Goal: Information Seeking & Learning: Learn about a topic

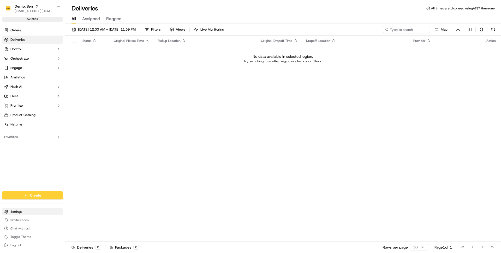
click at [23, 213] on html "Demo: [PERSON_NAME] [PERSON_NAME][EMAIL_ADDRESS][DOMAIN_NAME] Toggle Sidebar sa…" at bounding box center [250, 126] width 501 height 253
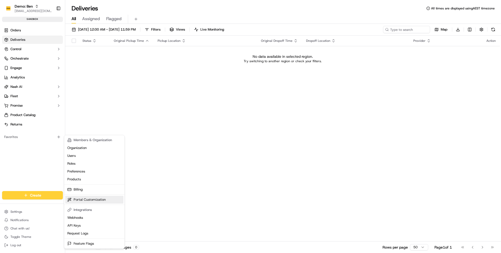
click at [90, 199] on link "Portal Customization" at bounding box center [94, 200] width 58 height 8
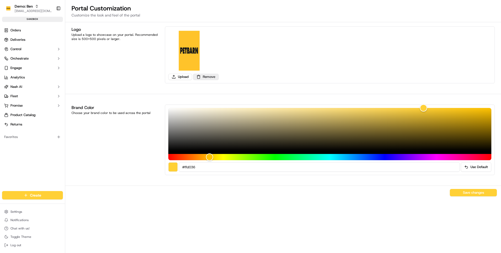
click at [202, 79] on button "Remove" at bounding box center [206, 77] width 26 height 6
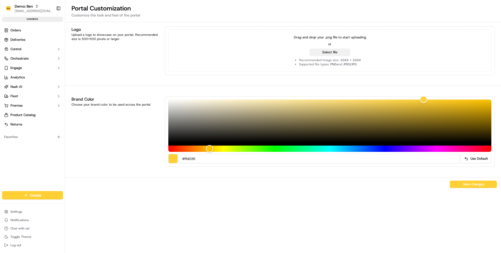
click at [335, 53] on button "Select file" at bounding box center [330, 52] width 41 height 7
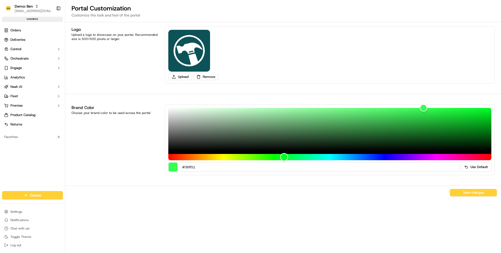
drag, startPoint x: 209, startPoint y: 156, endPoint x: 283, endPoint y: 157, distance: 74.9
click at [283, 157] on div "Hue" at bounding box center [284, 157] width 8 height 8
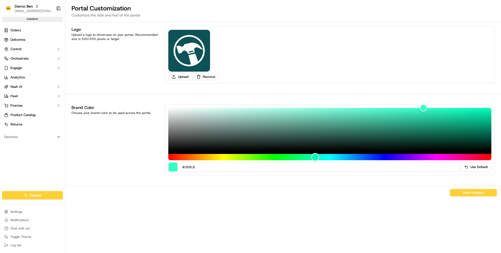
drag, startPoint x: 285, startPoint y: 158, endPoint x: 315, endPoint y: 155, distance: 30.7
click at [315, 155] on div "Hue" at bounding box center [315, 157] width 8 height 8
type input "#196551"
drag, startPoint x: 382, startPoint y: 138, endPoint x: 410, endPoint y: 134, distance: 28.1
click at [410, 134] on div "Color" at bounding box center [329, 129] width 323 height 43
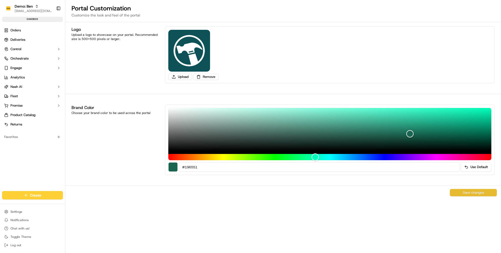
click at [479, 193] on button "Save changes" at bounding box center [473, 192] width 47 height 7
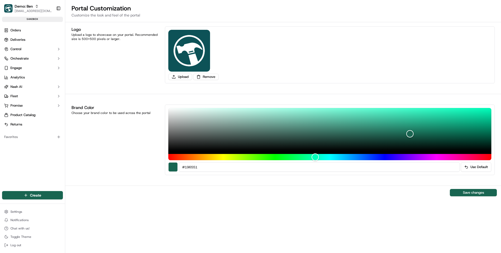
click at [262, 217] on div "Logo Upload a logo to showcase on your portal. Recommended size is 500x500 pixe…" at bounding box center [283, 137] width 436 height 230
click at [26, 31] on link "Orders" at bounding box center [32, 30] width 61 height 8
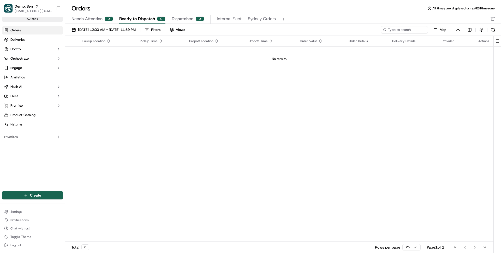
click at [193, 84] on div "Pickup Location Pickup Time Dropoff Location Dropoff Time Order Value Order Det…" at bounding box center [279, 139] width 428 height 206
click at [38, 212] on html "Demo: Ben ben@usenash.com Toggle Sidebar sandbox Orders Deliveries Control Orch…" at bounding box center [250, 126] width 501 height 253
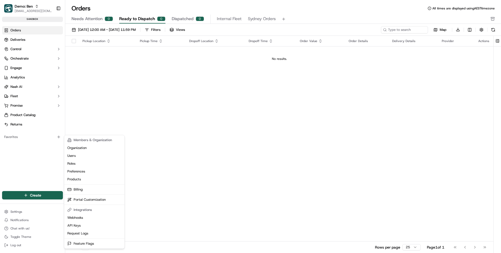
click at [26, 55] on html "Demo: Ben ben@usenash.com Toggle Sidebar sandbox Orders Deliveries Control Orch…" at bounding box center [250, 126] width 501 height 253
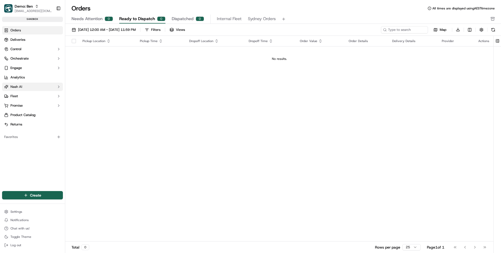
click at [21, 90] on ul "Orders Deliveries Control Orchestrate Engage Analytics Nash AI Fleet Promise Pr…" at bounding box center [32, 77] width 61 height 102
click at [20, 98] on button "Fleet" at bounding box center [32, 96] width 61 height 8
click at [25, 68] on button "Engage" at bounding box center [32, 68] width 61 height 8
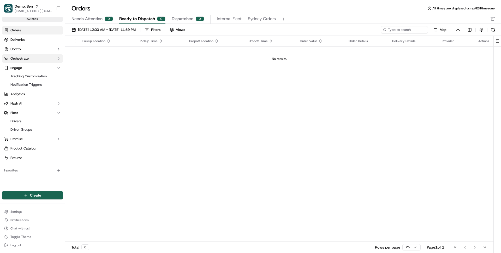
click at [26, 62] on button "Orchestrate" at bounding box center [32, 58] width 61 height 8
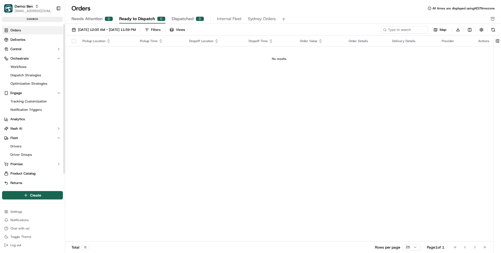
click at [26, 71] on ul "Workflows Dispatch Strategies Optimization Strategies" at bounding box center [33, 75] width 54 height 25
click at [28, 74] on span "Dispatch Strategies" at bounding box center [25, 75] width 31 height 5
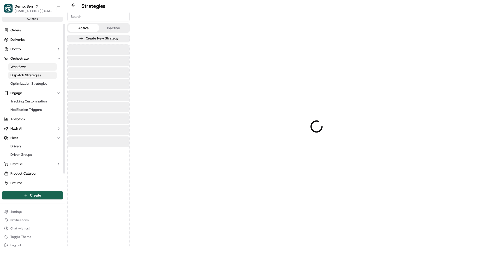
click at [28, 69] on link "Workflows" at bounding box center [32, 66] width 48 height 7
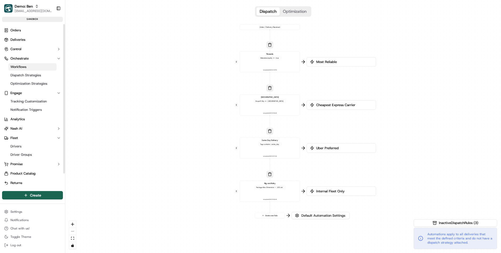
drag, startPoint x: 147, startPoint y: 83, endPoint x: 129, endPoint y: 77, distance: 18.8
click at [129, 77] on div "0 0 0 0 0 Order / Delivery Received Rewards Metadata .loyalty == true Last upda…" at bounding box center [283, 126] width 436 height 253
click at [37, 75] on span "Dispatch Strategies" at bounding box center [25, 75] width 31 height 5
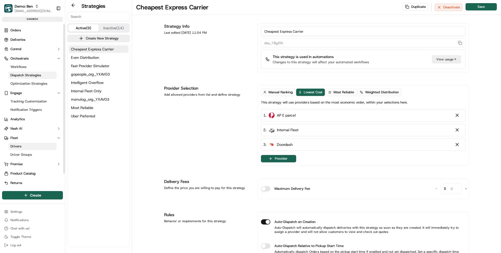
click at [32, 149] on link "Drivers" at bounding box center [32, 146] width 48 height 7
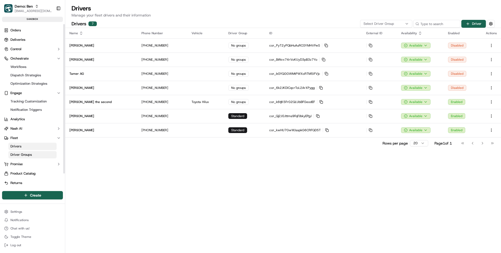
click at [29, 151] on link "Driver Groups" at bounding box center [32, 154] width 48 height 7
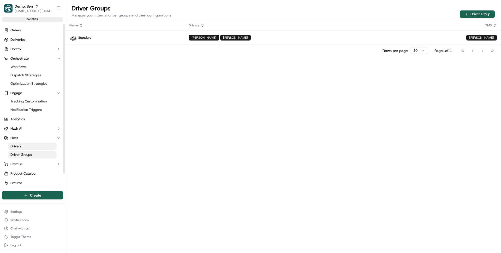
click at [25, 44] on ul "Orders Deliveries Control Orchestrate Workflows Dispatch Strategies Optimizatio…" at bounding box center [32, 106] width 61 height 161
click at [24, 47] on button "Control" at bounding box center [32, 49] width 61 height 8
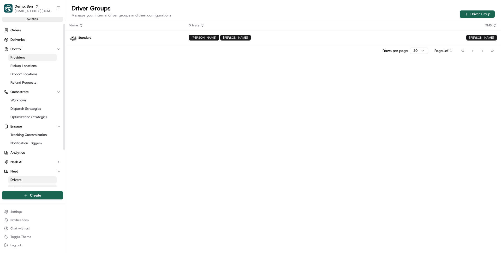
click at [27, 56] on link "Providers" at bounding box center [32, 57] width 48 height 7
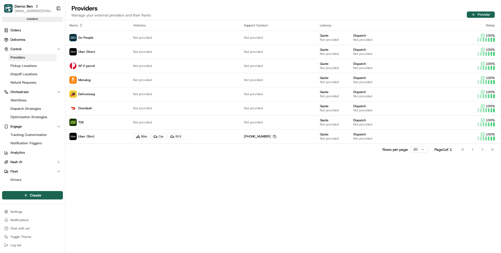
click at [71, 176] on div "Name Vehicles Support Contact Latency Status Go People Not provided Not provide…" at bounding box center [283, 136] width 436 height 233
click at [32, 31] on link "Orders" at bounding box center [32, 30] width 61 height 8
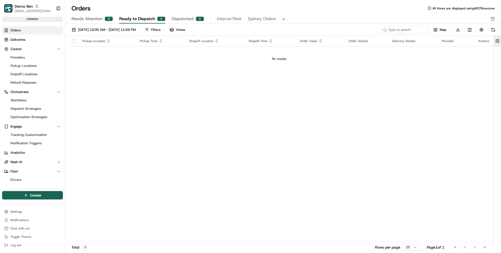
click at [500, 41] on button at bounding box center [497, 41] width 9 height 10
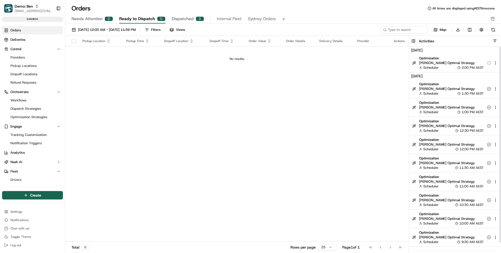
click at [336, 92] on div "Pickup Location Pickup Time Dropoff Location Dropoff Time Order Value Order Det…" at bounding box center [237, 139] width 344 height 206
click at [414, 42] on button at bounding box center [413, 41] width 9 height 10
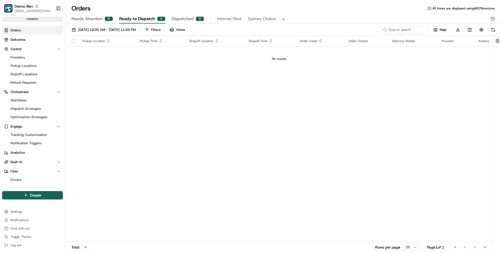
click at [207, 82] on div "Pickup Location Pickup Time Dropoff Location Dropoff Time Order Value Order Det…" at bounding box center [279, 139] width 428 height 206
click at [40, 37] on link "Deliveries" at bounding box center [32, 40] width 61 height 8
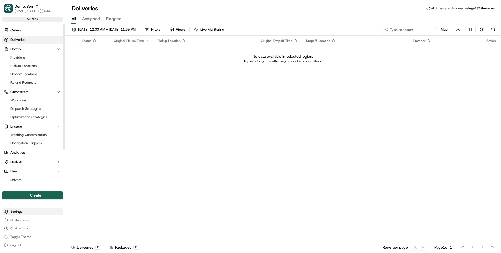
click at [23, 211] on html "Demo: Ben ben@usenash.com Toggle Sidebar sandbox Orders Deliveries Control Prov…" at bounding box center [250, 126] width 501 height 253
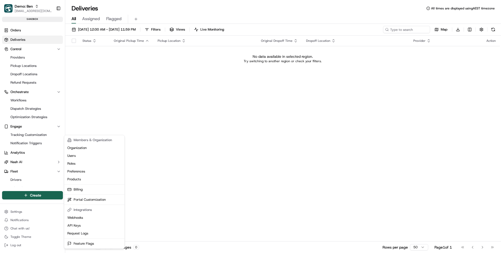
click at [31, 152] on html "Demo: Ben ben@usenash.com Toggle Sidebar sandbox Orders Deliveries Control Prov…" at bounding box center [250, 126] width 501 height 253
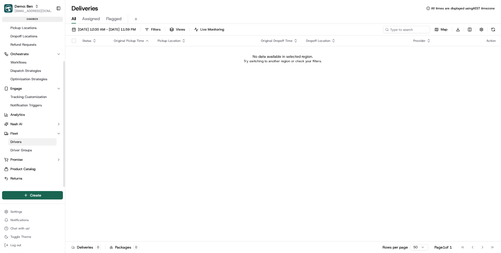
scroll to position [48, 0]
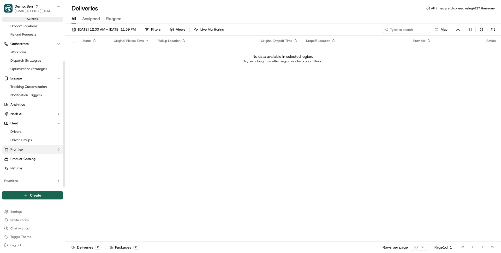
click at [23, 148] on button "Promise" at bounding box center [32, 149] width 61 height 8
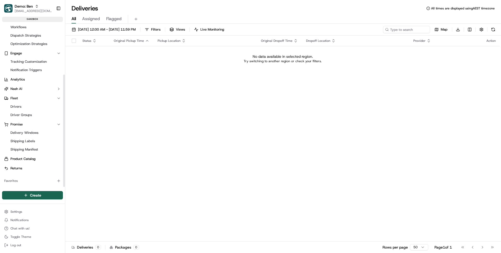
click at [35, 128] on ul "Delivery Windows Shipping Labels Shipping Manifest" at bounding box center [33, 140] width 54 height 25
click at [35, 132] on span "Delivery Windows" at bounding box center [24, 132] width 28 height 5
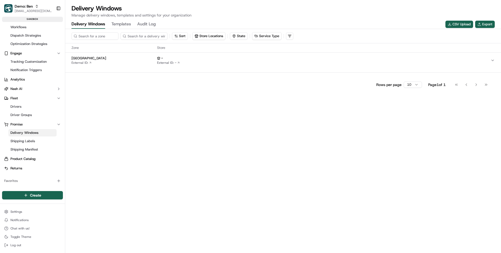
click at [120, 56] on span "Bondi Beach" at bounding box center [114, 58] width 84 height 5
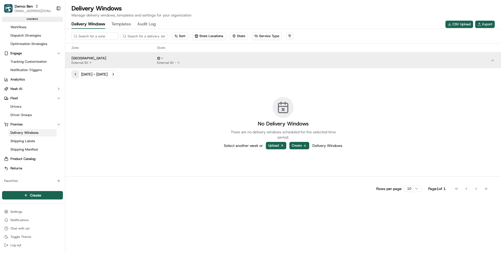
click at [75, 73] on button "Previous week" at bounding box center [75, 73] width 7 height 7
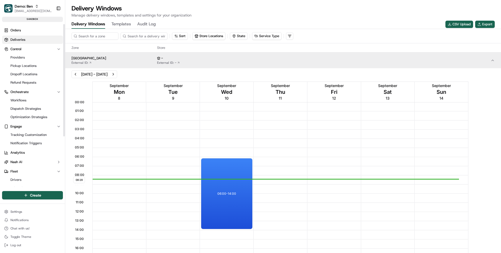
click at [28, 38] on link "Deliveries" at bounding box center [32, 40] width 61 height 8
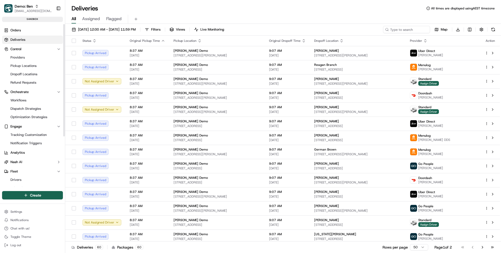
click at [33, 113] on ul "Workflows Dispatch Strategies Optimization Strategies" at bounding box center [33, 108] width 54 height 25
click at [27, 121] on ul "Workflows Dispatch Strategies Optimization Strategies" at bounding box center [33, 108] width 54 height 25
click at [27, 115] on span "Optimization Strategies" at bounding box center [28, 117] width 37 height 5
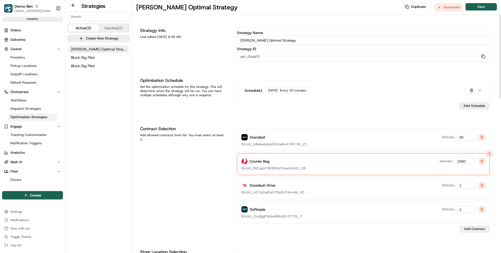
click at [300, 41] on input "Barry's Optimal Strategy" at bounding box center [363, 40] width 253 height 9
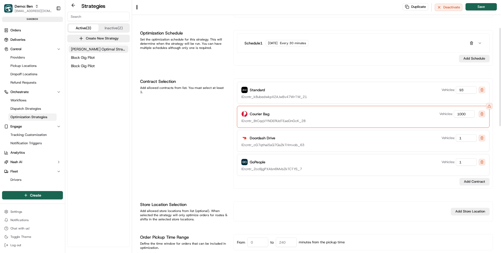
scroll to position [72, 0]
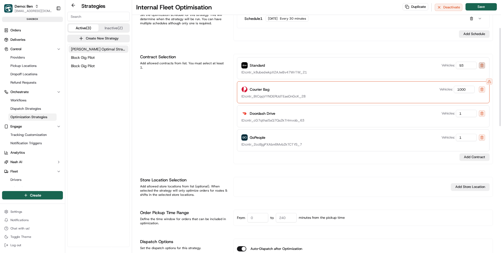
click at [485, 63] on button at bounding box center [482, 65] width 6 height 6
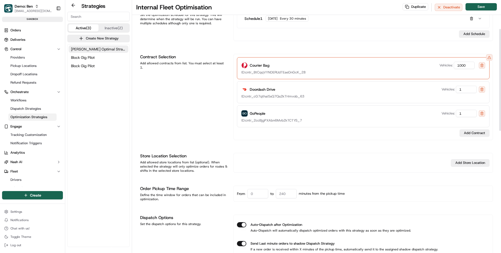
click at [484, 63] on button at bounding box center [482, 65] width 6 height 6
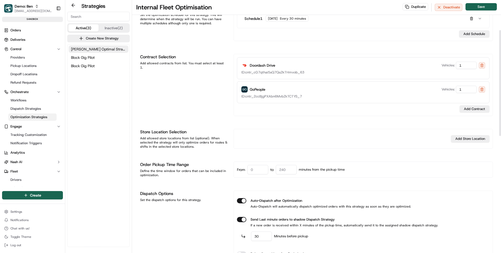
click at [484, 63] on button at bounding box center [482, 65] width 6 height 6
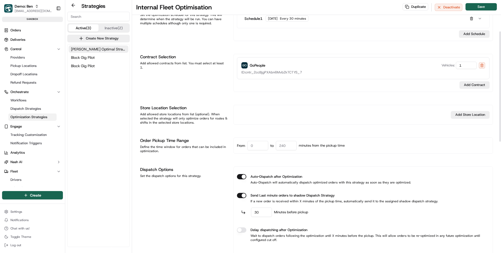
click at [484, 63] on button at bounding box center [482, 65] width 6 height 6
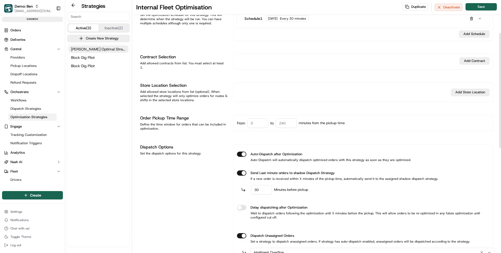
click at [477, 73] on div "Strategy Info Last edited 04/18/2025 6:39 AM Strategy Name Internal Fleet Optim…" at bounding box center [316, 214] width 353 height 517
click at [475, 64] on button "Add Contract" at bounding box center [475, 60] width 30 height 7
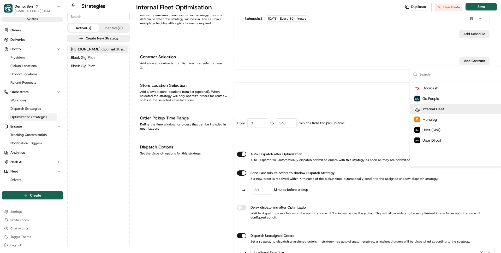
click at [434, 109] on span "Internal Fleet" at bounding box center [434, 108] width 22 height 5
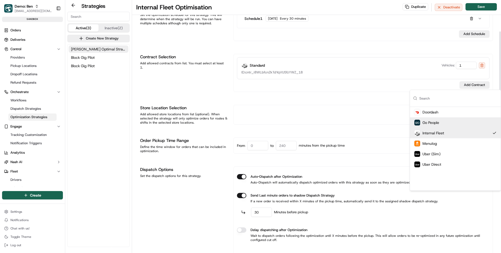
click at [357, 119] on div "Add Store Location" at bounding box center [363, 114] width 253 height 13
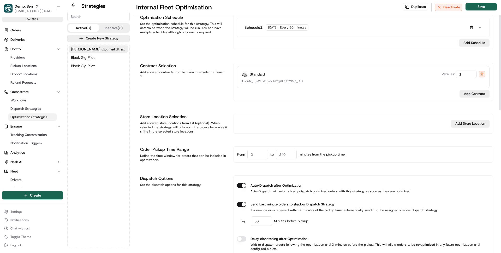
scroll to position [0, 0]
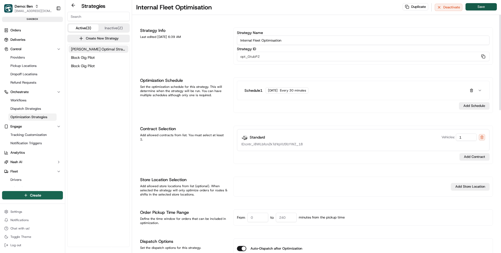
click at [476, 7] on button "Save" at bounding box center [481, 6] width 31 height 7
type input "Block Gig Pilot"
type input "opt_46EDCg"
type input "0"
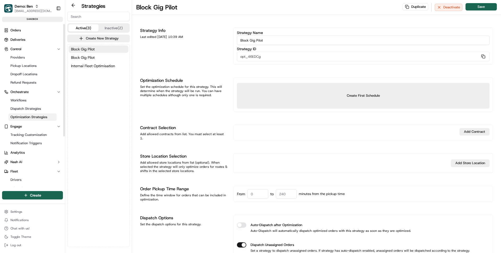
click at [46, 112] on ul "Workflows Dispatch Strategies Optimization Strategies" at bounding box center [33, 108] width 54 height 25
click at [38, 108] on span "Dispatch Strategies" at bounding box center [25, 108] width 31 height 5
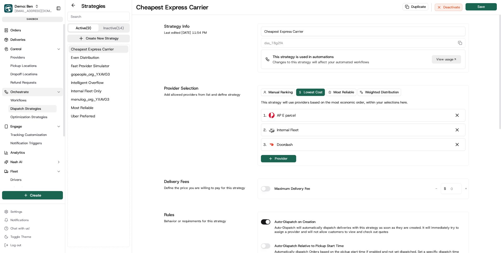
click at [33, 95] on button "Orchestrate" at bounding box center [32, 92] width 61 height 8
click at [31, 98] on button "Engage" at bounding box center [32, 101] width 61 height 8
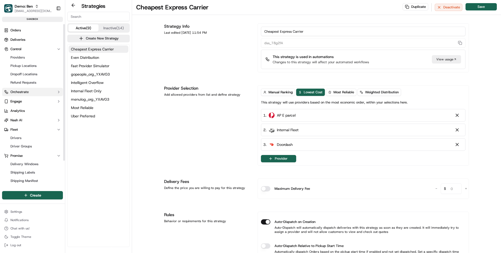
click at [34, 89] on button "Orchestrate" at bounding box center [32, 92] width 61 height 8
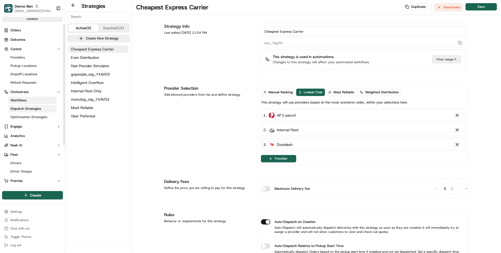
click at [25, 101] on span "Workflows" at bounding box center [18, 100] width 16 height 5
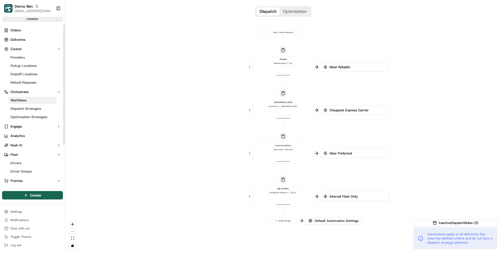
click at [28, 26] on div "Orders Deliveries Control Providers Pickup Locations Dropoff Locations Refund R…" at bounding box center [32, 127] width 65 height 207
click at [26, 29] on link "Orders" at bounding box center [32, 30] width 61 height 8
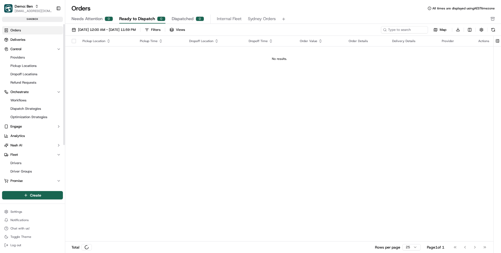
click at [113, 73] on div "Pickup Location Pickup Time Dropoff Location Dropoff Time Order Value Order Det…" at bounding box center [279, 139] width 428 height 206
click at [237, 113] on div "Pickup Location Pickup Time Dropoff Location Dropoff Time Order Value Order Det…" at bounding box center [279, 139] width 428 height 206
click at [26, 34] on link "Orders" at bounding box center [32, 30] width 61 height 8
click at [494, 31] on button at bounding box center [493, 29] width 7 height 7
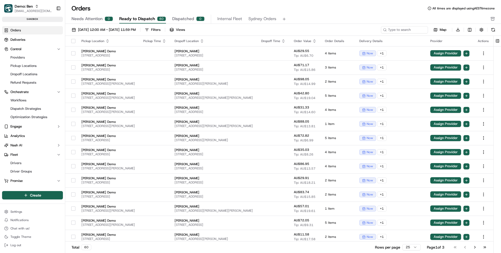
click at [71, 40] on button "button" at bounding box center [73, 41] width 4 height 4
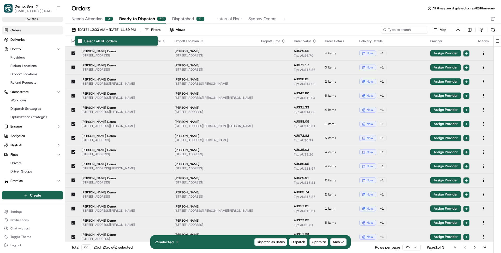
click at [82, 40] on div "Select all 60 orders" at bounding box center [117, 41] width 84 height 10
click at [81, 40] on button "Select all 60 orders" at bounding box center [80, 41] width 4 height 4
click at [239, 30] on div "09/01/2025 12:00 AM - 09/30/2025 11:59 PM Filters Views 60 selected Cancel Disp…" at bounding box center [224, 29] width 311 height 7
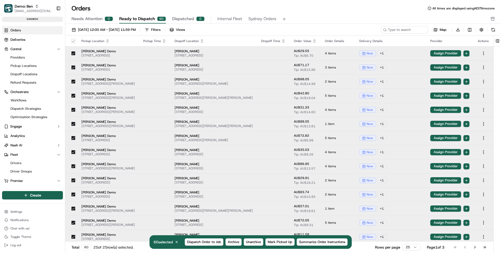
click at [71, 40] on button "button" at bounding box center [73, 41] width 4 height 4
click at [72, 42] on button "All 60 orders are selected." at bounding box center [73, 41] width 4 height 4
click at [324, 14] on div "Orders All times are displayed using AEST timezone Needs Attention 0 Ready to D…" at bounding box center [283, 14] width 436 height 20
click at [482, 28] on button "button" at bounding box center [481, 29] width 7 height 7
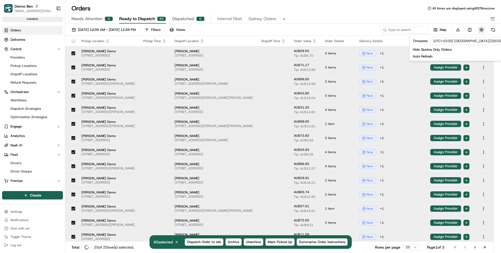
click at [482, 28] on button "button" at bounding box center [481, 29] width 7 height 7
click at [358, 7] on div "Orders All times are displayed using AEST timezone" at bounding box center [283, 8] width 436 height 8
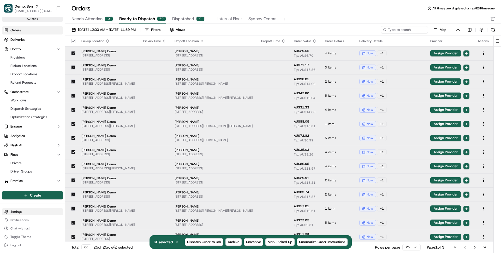
click at [33, 208] on html "Demo: Ben ben@usenash.com Toggle Sidebar sandbox Orders Deliveries Control Prov…" at bounding box center [250, 126] width 501 height 253
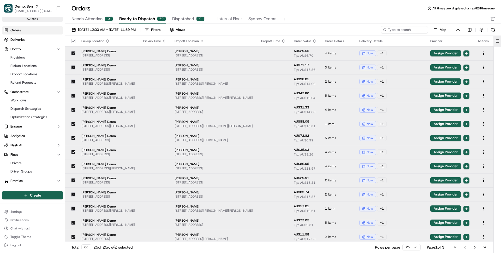
click at [499, 40] on button at bounding box center [497, 41] width 9 height 10
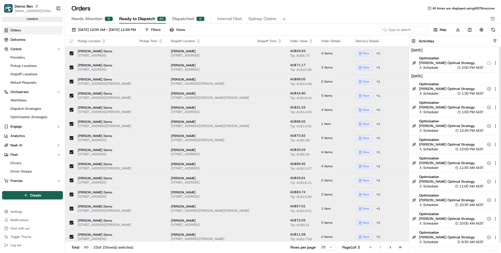
click at [495, 40] on button "button" at bounding box center [495, 41] width 4 height 4
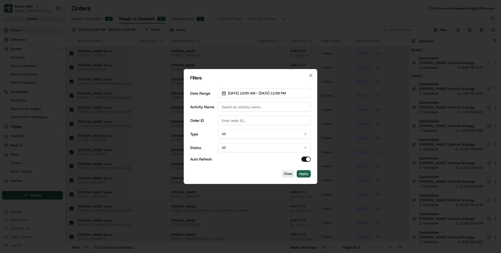
click at [231, 135] on button "All" at bounding box center [264, 133] width 92 height 9
click at [201, 142] on div "Date Range 09/01/2025 12:00 AM - 09/30/2025 11:59 PM Activity Name Order ID Typ…" at bounding box center [250, 124] width 121 height 81
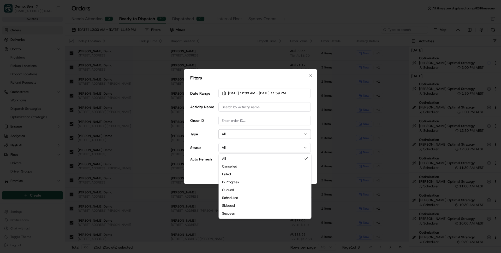
click at [224, 152] on button "All" at bounding box center [264, 147] width 92 height 9
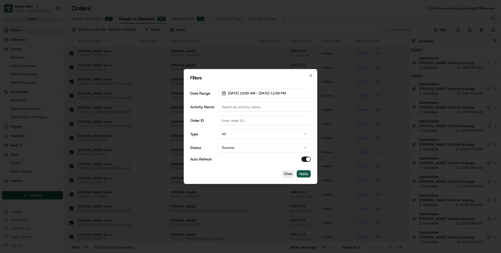
click at [306, 173] on button "Apply" at bounding box center [304, 173] width 14 height 7
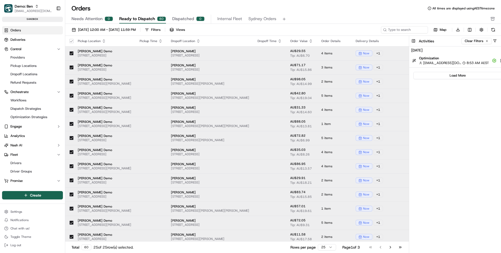
click at [439, 57] on span "Optimization" at bounding box center [454, 58] width 70 height 5
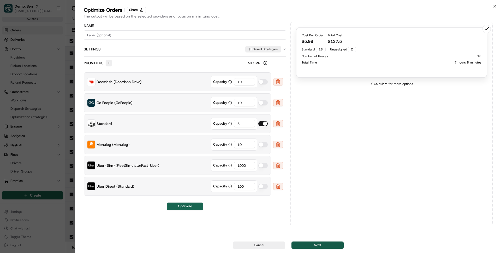
click at [317, 244] on button "Next" at bounding box center [318, 244] width 52 height 7
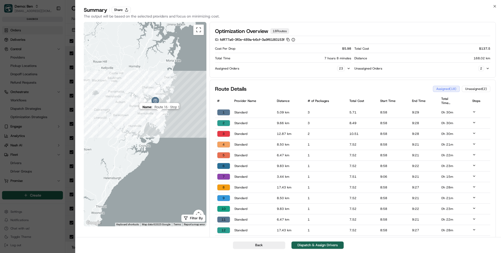
drag, startPoint x: 161, startPoint y: 83, endPoint x: 157, endPoint y: 115, distance: 32.0
click at [157, 115] on img "1" at bounding box center [159, 115] width 7 height 7
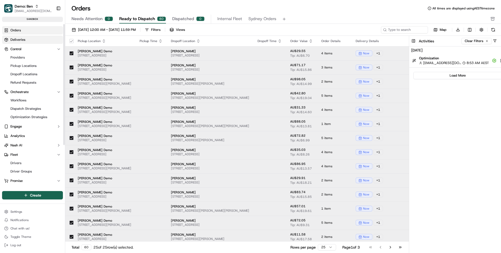
click at [35, 40] on link "Deliveries" at bounding box center [32, 40] width 61 height 8
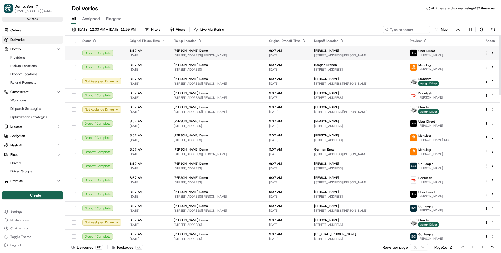
click at [194, 51] on div "[PERSON_NAME] Demo" at bounding box center [217, 51] width 87 height 4
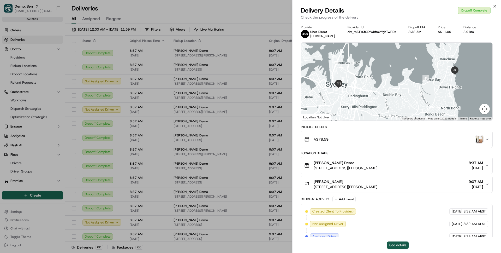
click at [400, 245] on button "See details" at bounding box center [398, 244] width 22 height 7
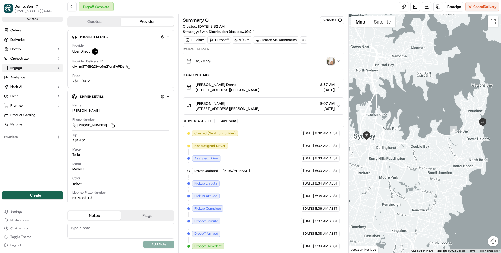
click at [39, 70] on button "Engage" at bounding box center [32, 68] width 61 height 8
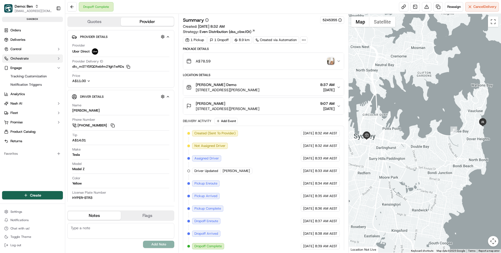
click at [37, 61] on button "Orchestrate" at bounding box center [32, 58] width 61 height 8
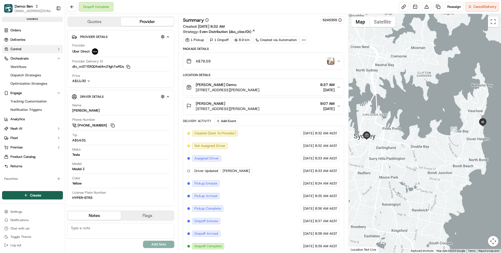
click at [36, 52] on button "Control" at bounding box center [32, 49] width 61 height 8
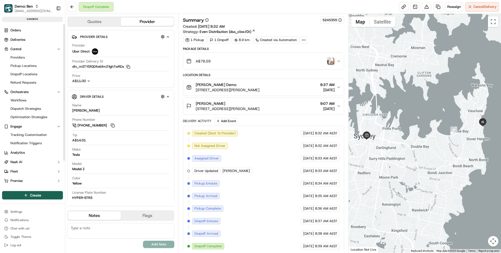
click at [36, 44] on ul "Orders Deliveries Control Providers Pickup Locations Dropoff Locations Refund R…" at bounding box center [32, 115] width 61 height 178
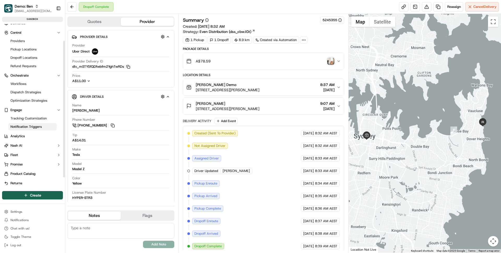
scroll to position [20, 0]
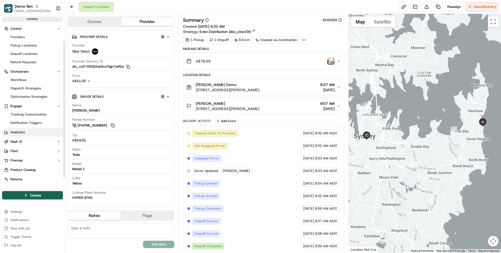
click at [32, 132] on link "Analytics" at bounding box center [32, 132] width 61 height 8
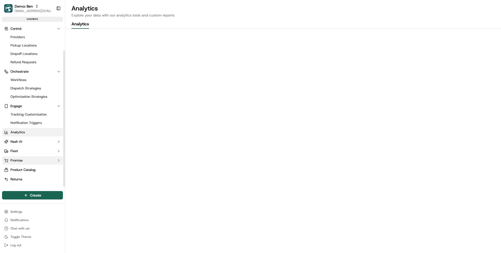
scroll to position [31, 0]
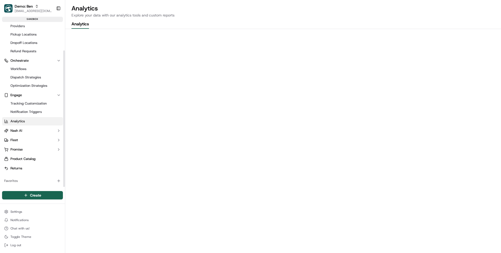
click at [36, 121] on link "Analytics" at bounding box center [32, 121] width 61 height 8
click at [34, 128] on button "Nash AI" at bounding box center [32, 130] width 61 height 8
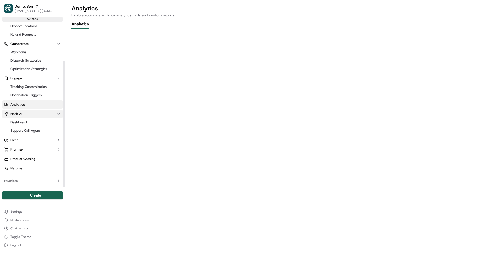
click at [38, 116] on button "Nash AI" at bounding box center [32, 114] width 61 height 8
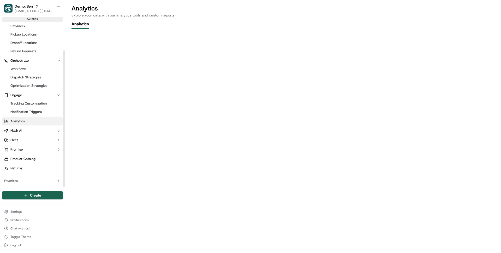
click at [32, 117] on link "Analytics" at bounding box center [32, 121] width 61 height 8
click at [25, 129] on button "Nash AI" at bounding box center [32, 130] width 61 height 8
click at [26, 143] on ul "Dashboard Support Call Agent" at bounding box center [33, 143] width 54 height 17
click at [26, 146] on span "Support Call Agent" at bounding box center [25, 147] width 30 height 5
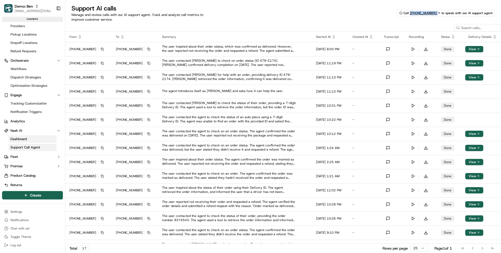
drag, startPoint x: 442, startPoint y: 15, endPoint x: 413, endPoint y: 14, distance: 28.7
click at [413, 14] on div "Call [PHONE_NUMBER] to speak with our AI support agent" at bounding box center [446, 13] width 98 height 7
copy link "[PHONE_NUMBER]"
